Goal: Task Accomplishment & Management: Manage account settings

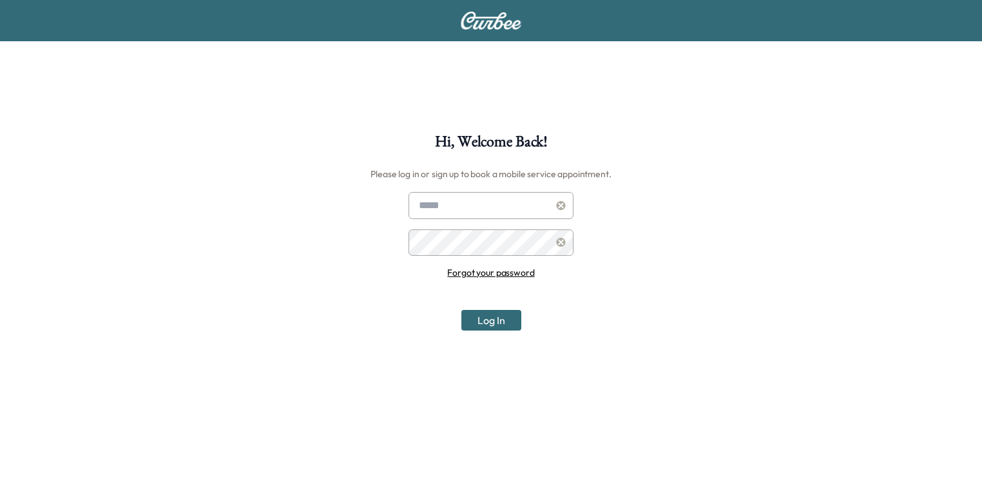
click at [469, 196] on input "text" at bounding box center [490, 205] width 165 height 27
type input "**********"
click at [466, 210] on input "text" at bounding box center [490, 205] width 165 height 27
type input "**********"
click at [461, 310] on button "Log In" at bounding box center [491, 320] width 60 height 21
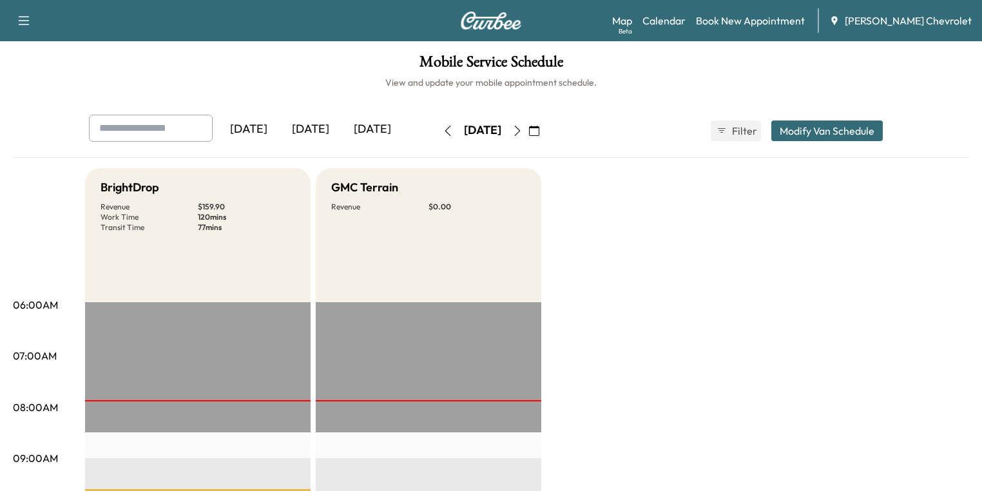
click at [280, 126] on div "[DATE]" at bounding box center [311, 130] width 62 height 30
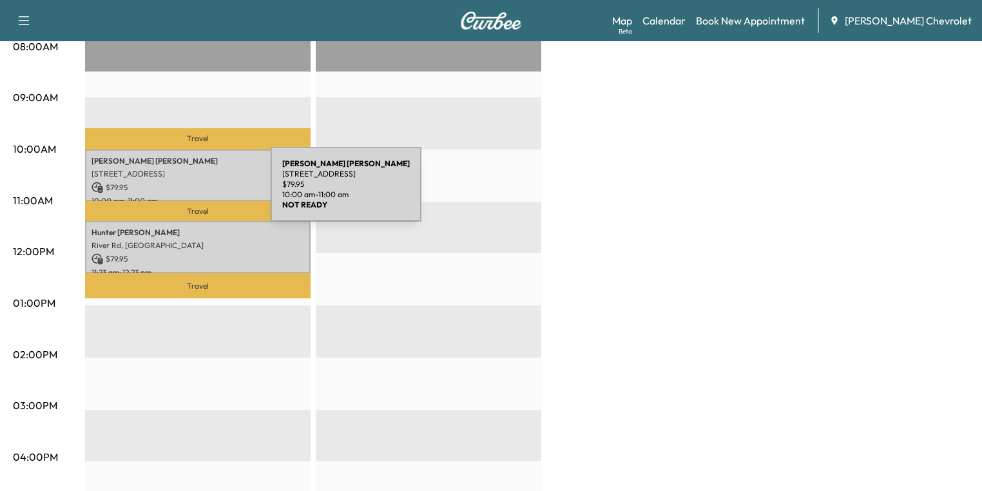
click at [160, 165] on div "James Foster 961 Avondale Ave, Cincinnati, OH 45229, USA $ 79.95 10:00 am - 11:…" at bounding box center [197, 175] width 225 height 52
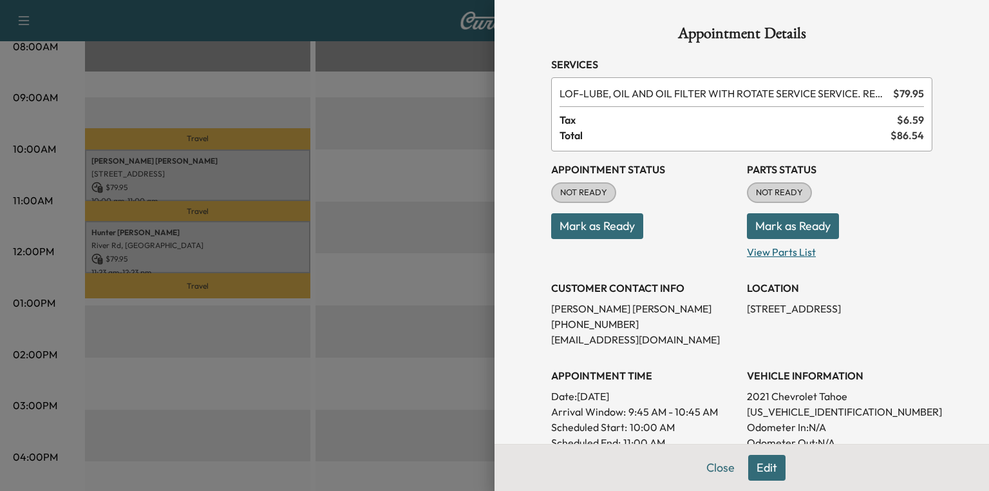
click at [770, 256] on p "View Parts List" at bounding box center [840, 249] width 186 height 21
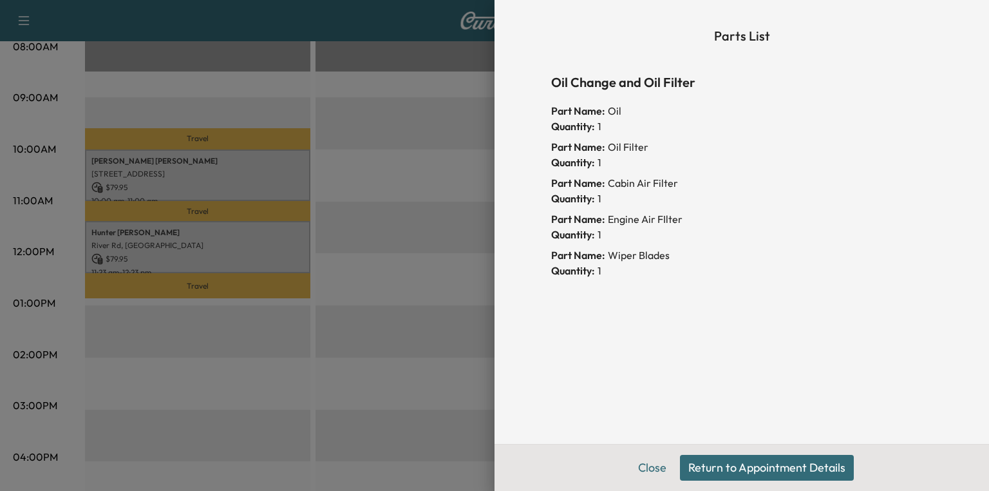
click at [717, 459] on button "Return to Appointment Details" at bounding box center [767, 468] width 174 height 26
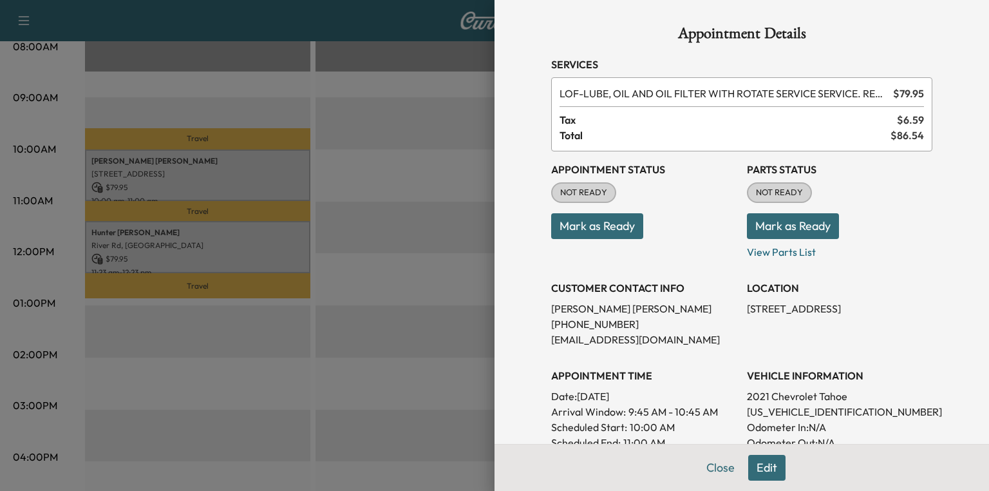
click at [788, 407] on p "1GNSKNKD5MR404355" at bounding box center [840, 411] width 186 height 15
copy p "1GNSKNKD5MR404355"
click at [768, 232] on button "Mark as Ready" at bounding box center [793, 226] width 92 height 26
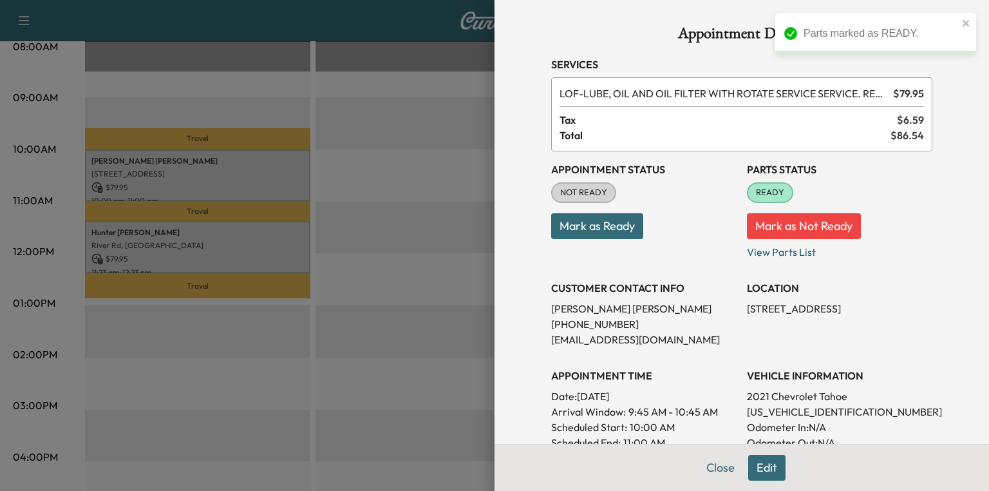
click at [173, 251] on div at bounding box center [494, 245] width 989 height 491
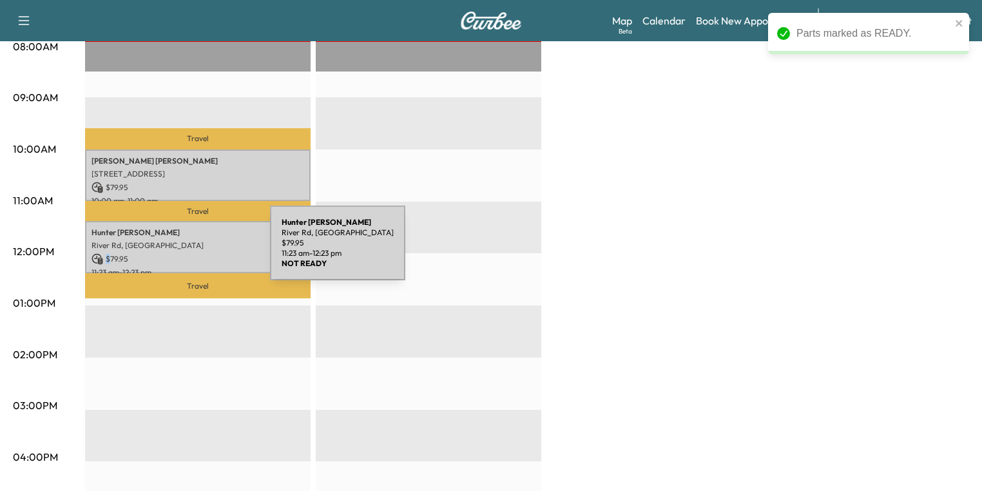
click at [173, 253] on p "$ 79.95" at bounding box center [197, 259] width 213 height 12
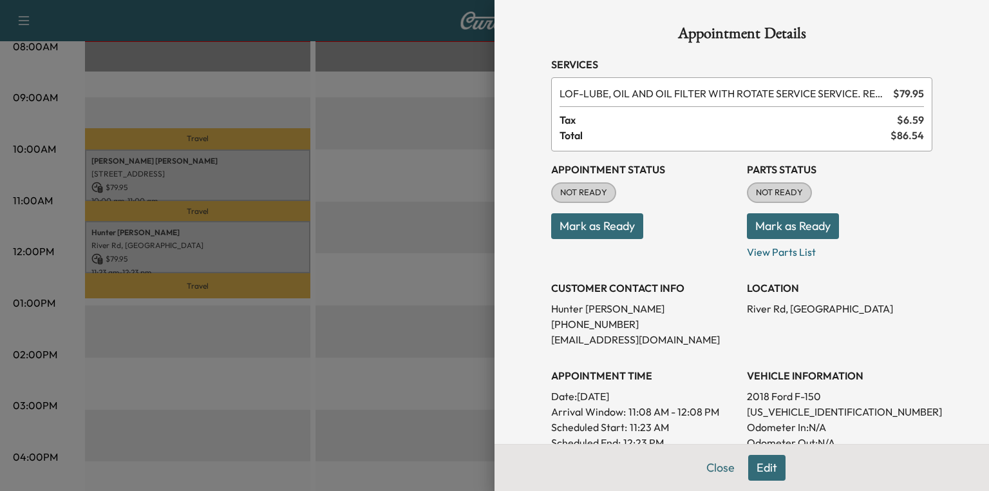
click at [804, 408] on p "1FTEW1EG1JFA73442" at bounding box center [840, 411] width 186 height 15
copy p "1FTEW1EG1JFA73442"
click at [779, 253] on p "View Parts List" at bounding box center [840, 249] width 186 height 21
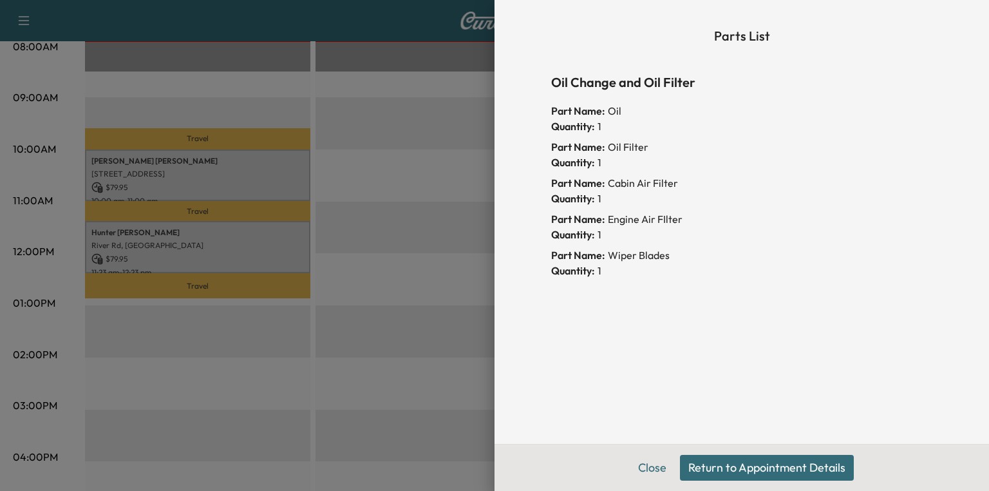
click at [706, 468] on button "Return to Appointment Details" at bounding box center [767, 468] width 174 height 26
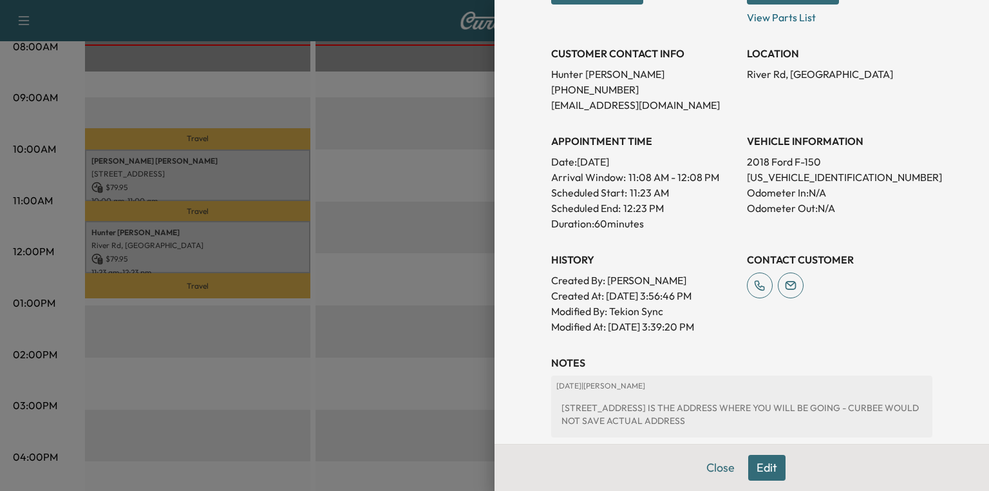
scroll to position [0, 0]
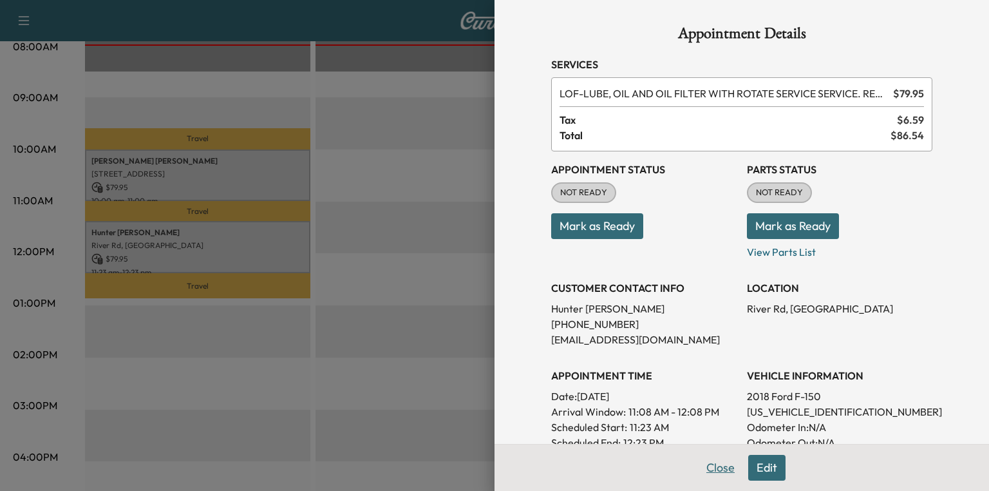
click at [714, 468] on button "Close" at bounding box center [720, 468] width 45 height 26
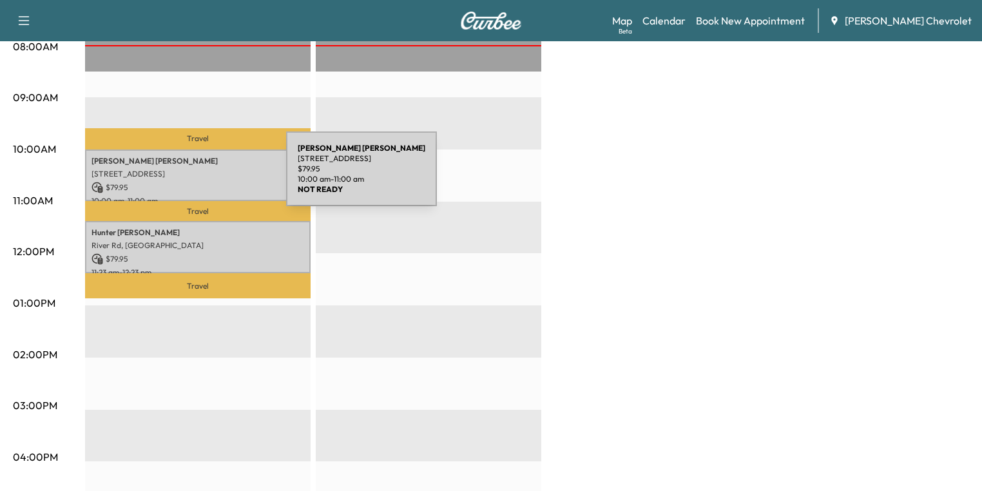
click at [189, 176] on div "James Foster 961 Avondale Ave, Cincinnati, OH 45229, USA $ 79.95 10:00 am - 11:…" at bounding box center [197, 175] width 225 height 52
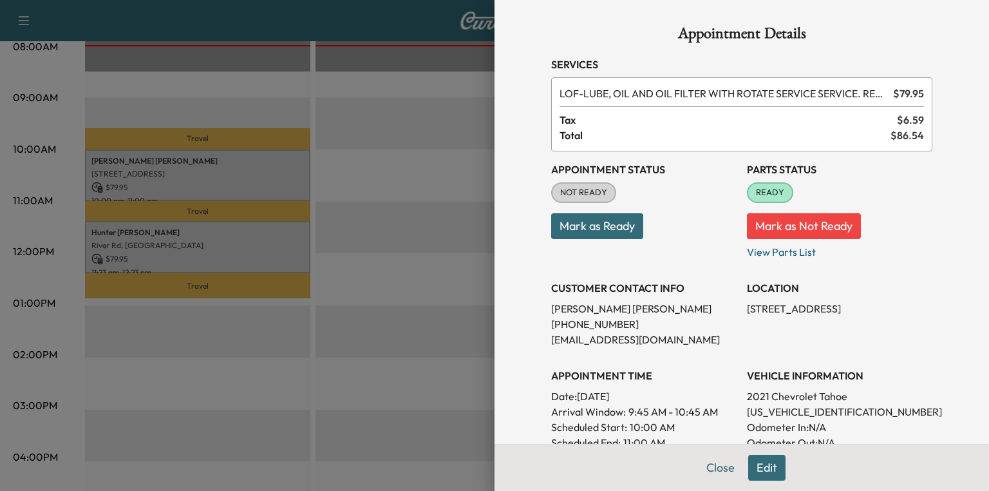
click at [709, 466] on button "Close" at bounding box center [720, 468] width 45 height 26
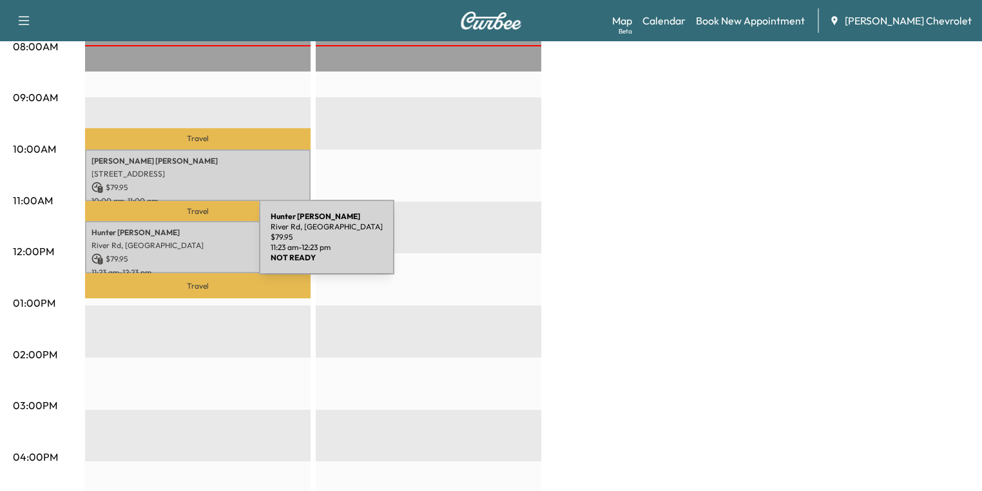
click at [162, 245] on p "River Rd, United States" at bounding box center [197, 245] width 213 height 10
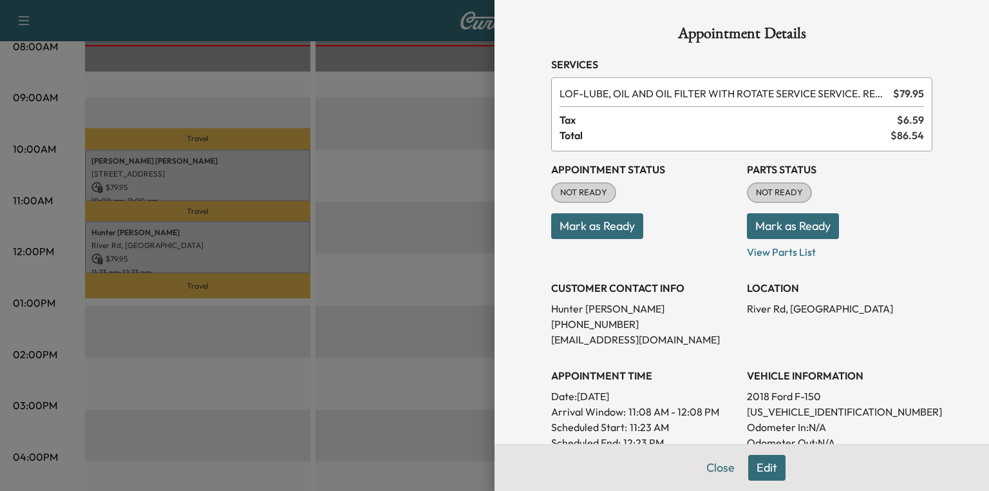
click at [767, 469] on button "Edit" at bounding box center [766, 468] width 37 height 26
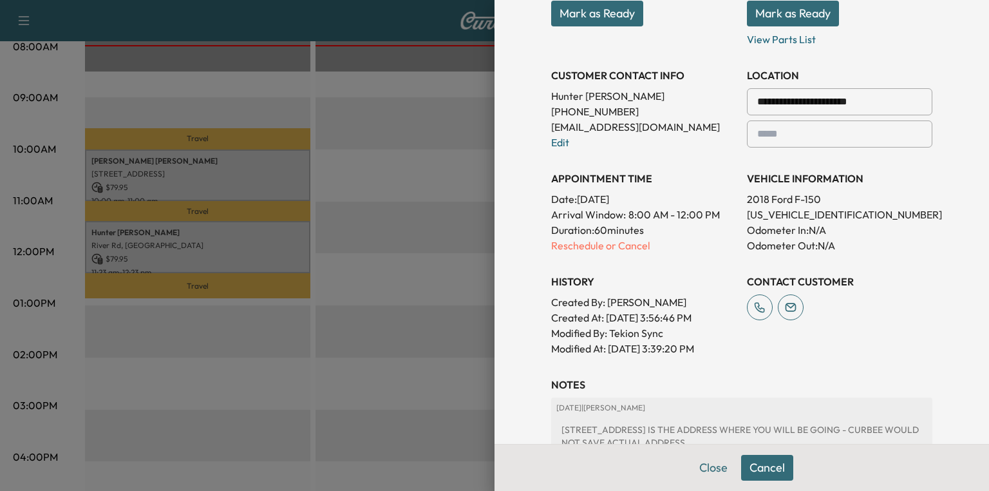
scroll to position [361, 0]
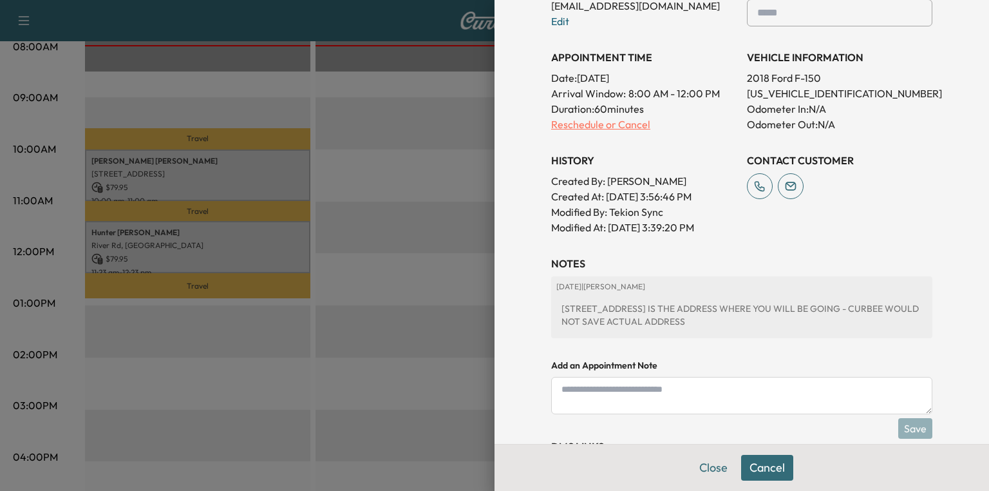
click at [603, 126] on p "Reschedule or Cancel" at bounding box center [644, 124] width 186 height 15
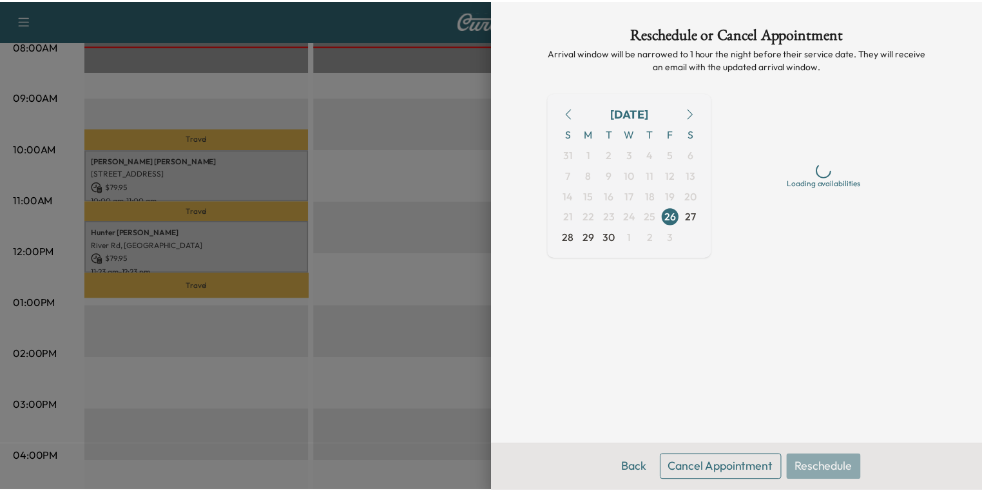
scroll to position [0, 0]
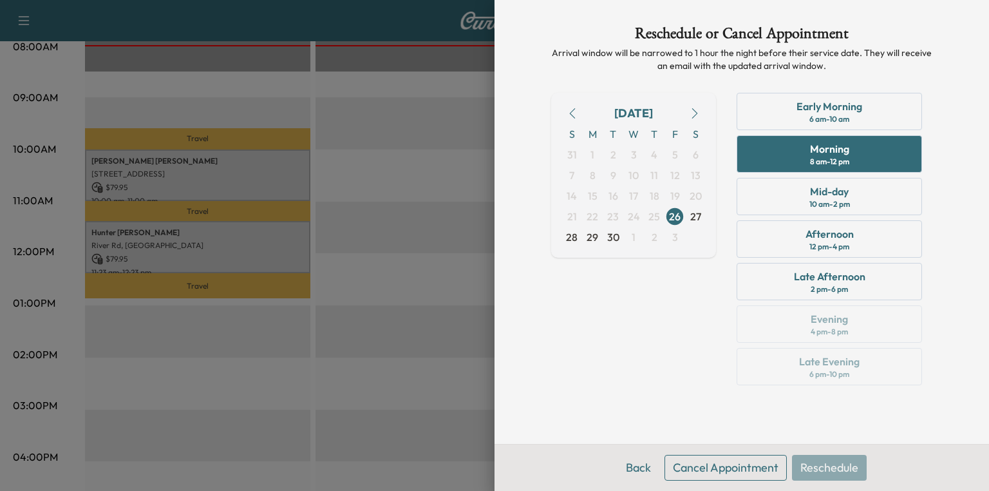
click at [724, 464] on button "Cancel Appointment" at bounding box center [726, 468] width 122 height 26
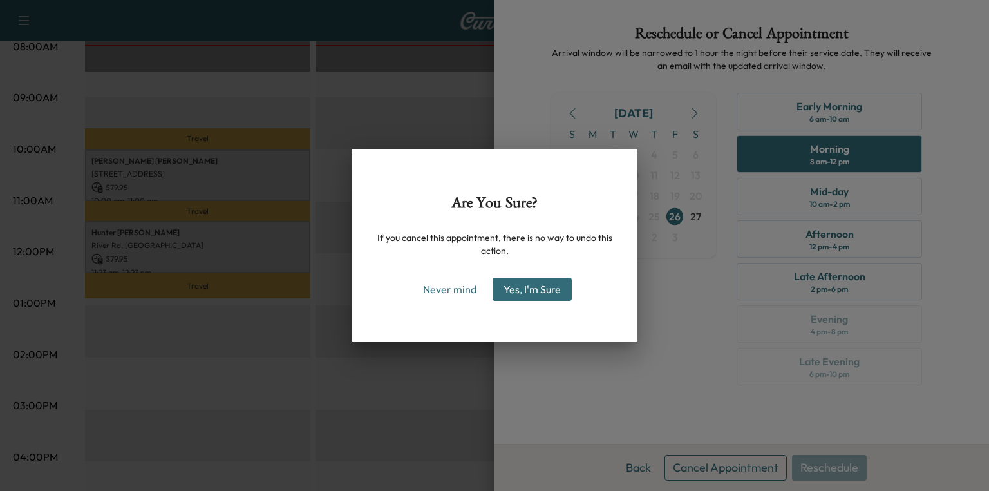
click at [551, 292] on button "Yes, I'm Sure" at bounding box center [532, 289] width 79 height 23
